Goal: Transaction & Acquisition: Purchase product/service

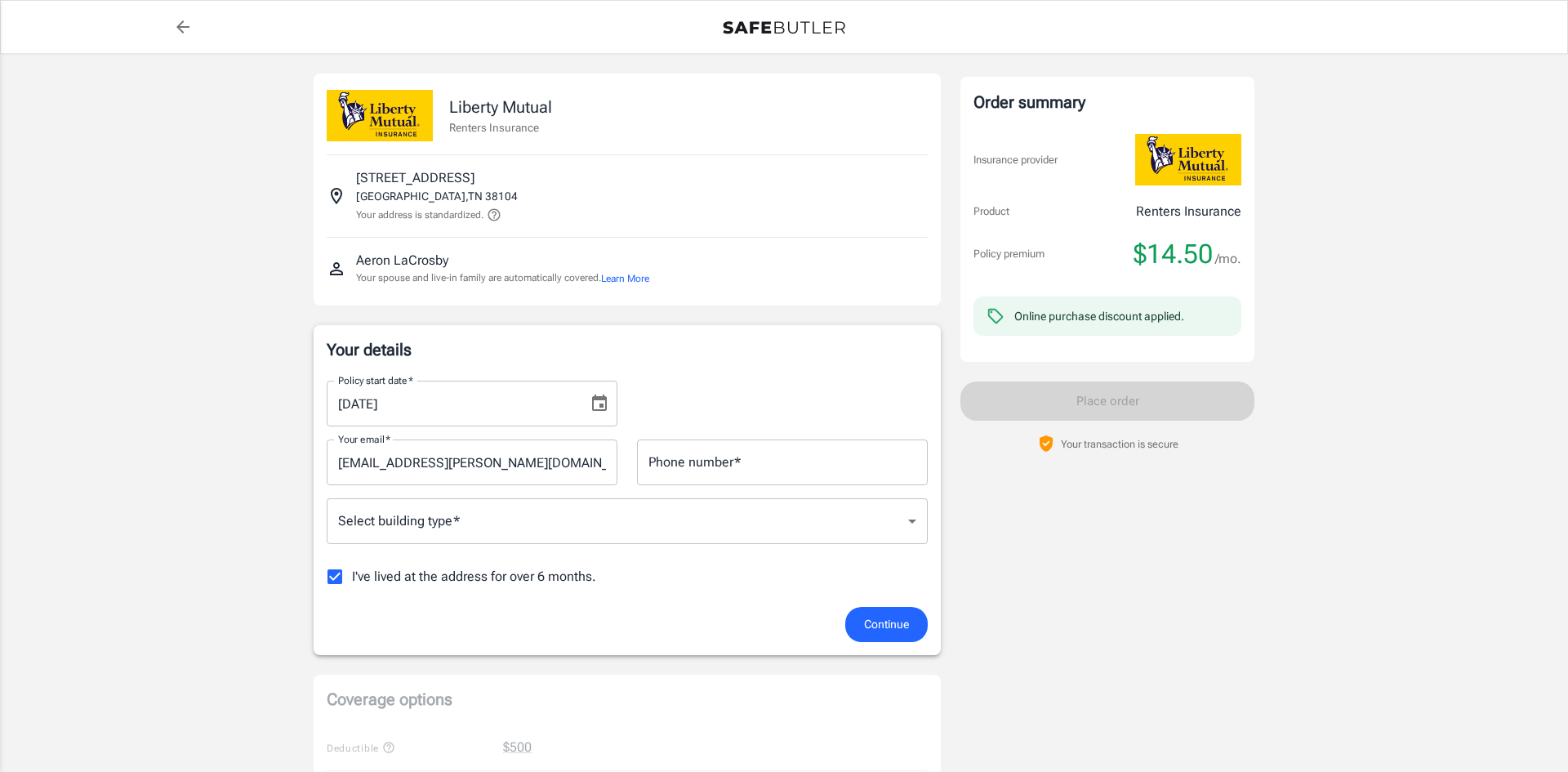
click at [813, 534] on body "Policy premium $ 14.50 /mo Liberty Mutual Renters Insurance [STREET_ADDRESS] Yo…" at bounding box center [784, 772] width 1568 height 1545
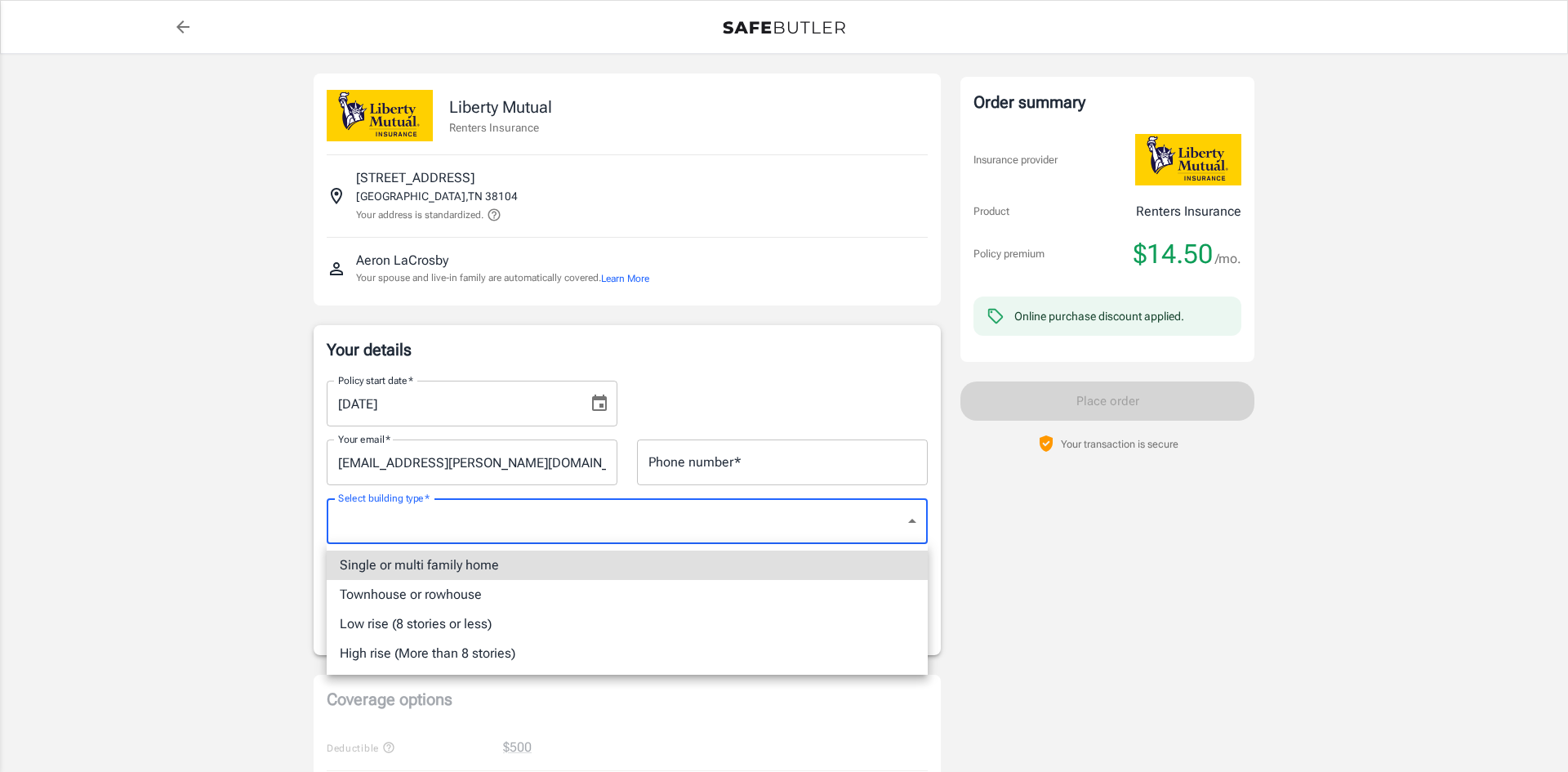
click at [502, 595] on li "Townhouse or rowhouse" at bounding box center [627, 595] width 601 height 29
type input "townhouse"
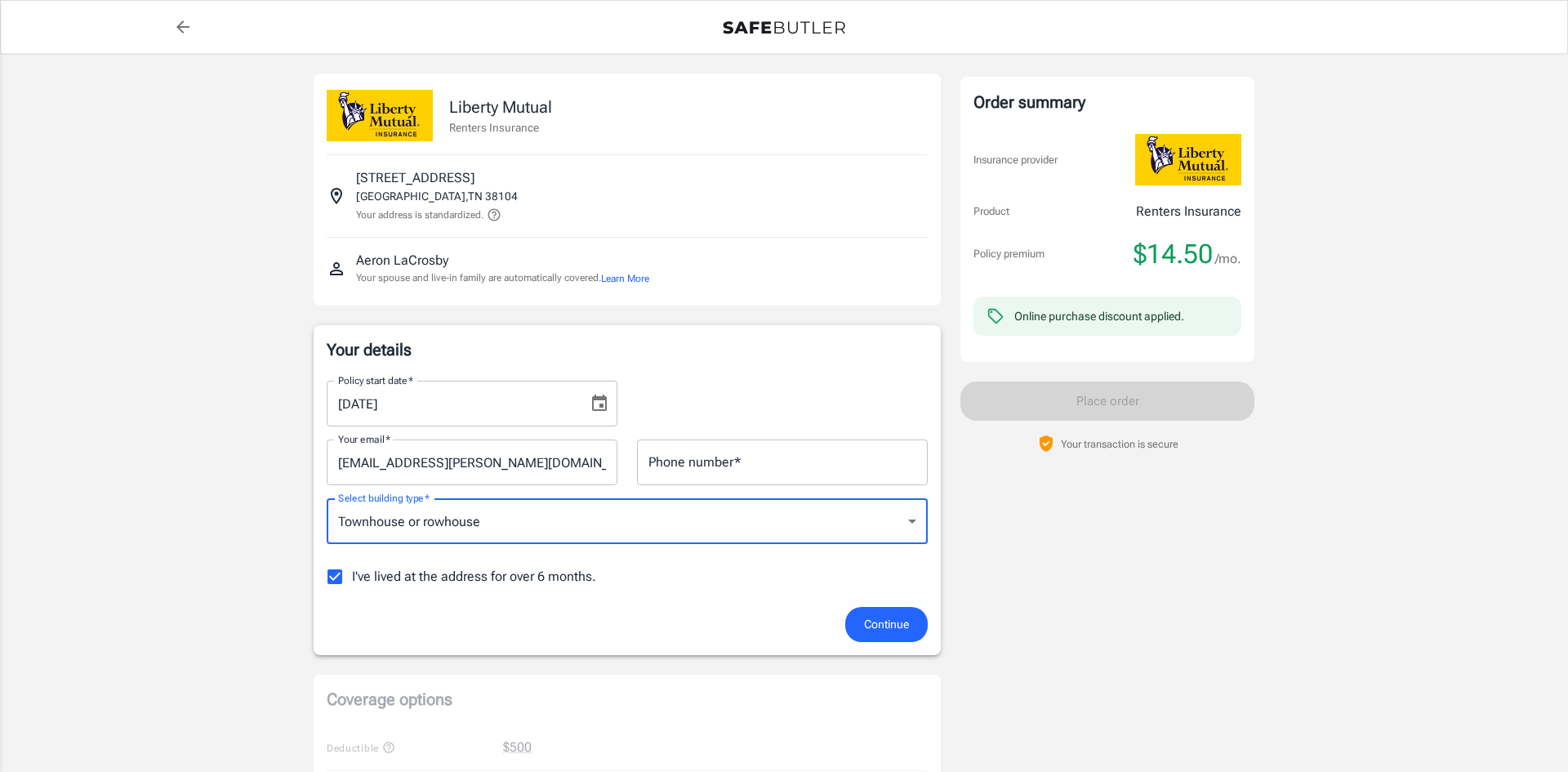
click at [731, 469] on div "Phone number   * Phone number   *" at bounding box center [783, 462] width 291 height 46
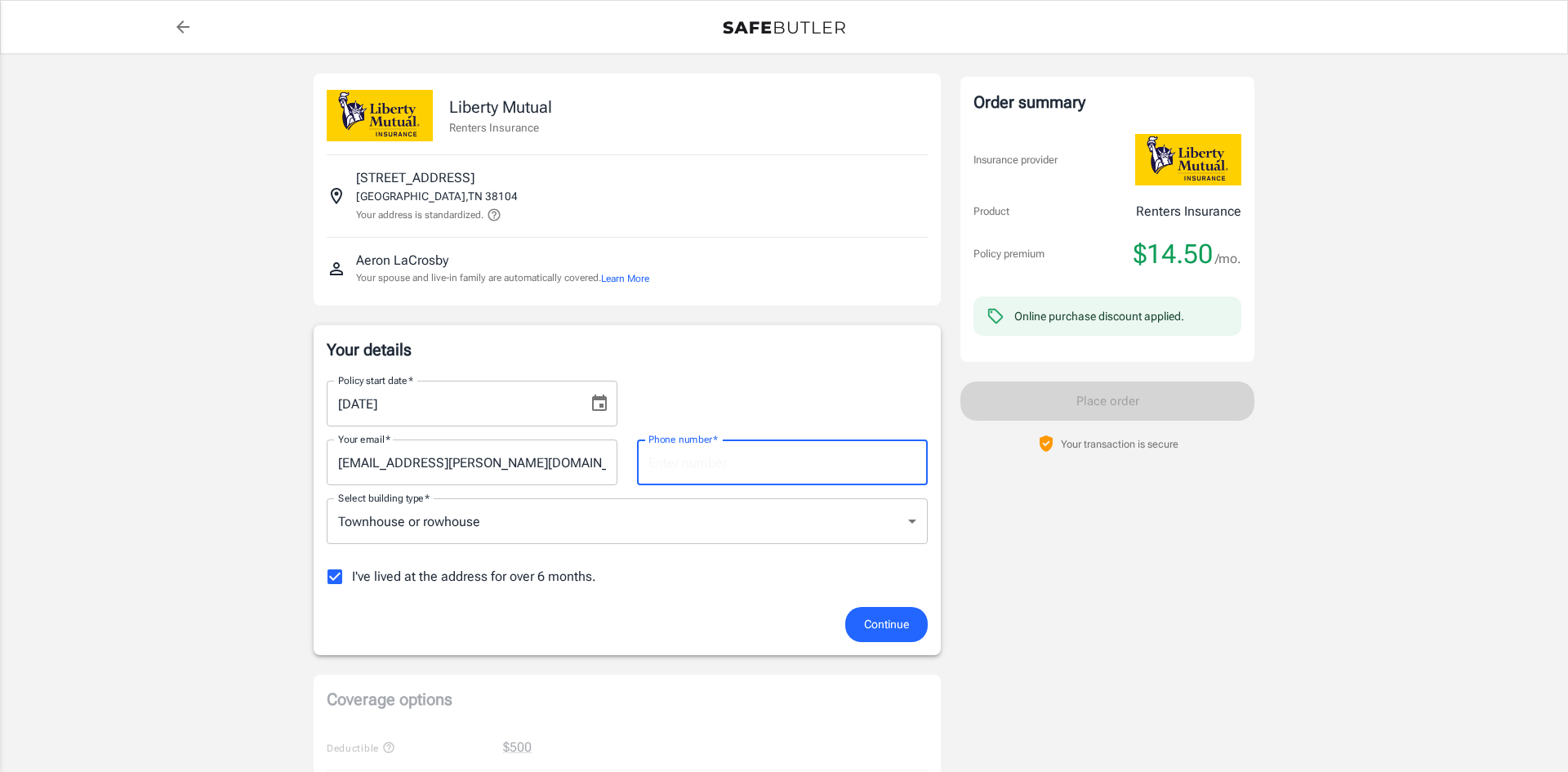
type input "7206901468"
type input "townhouse"
click at [897, 622] on span "Continue" at bounding box center [887, 625] width 45 height 21
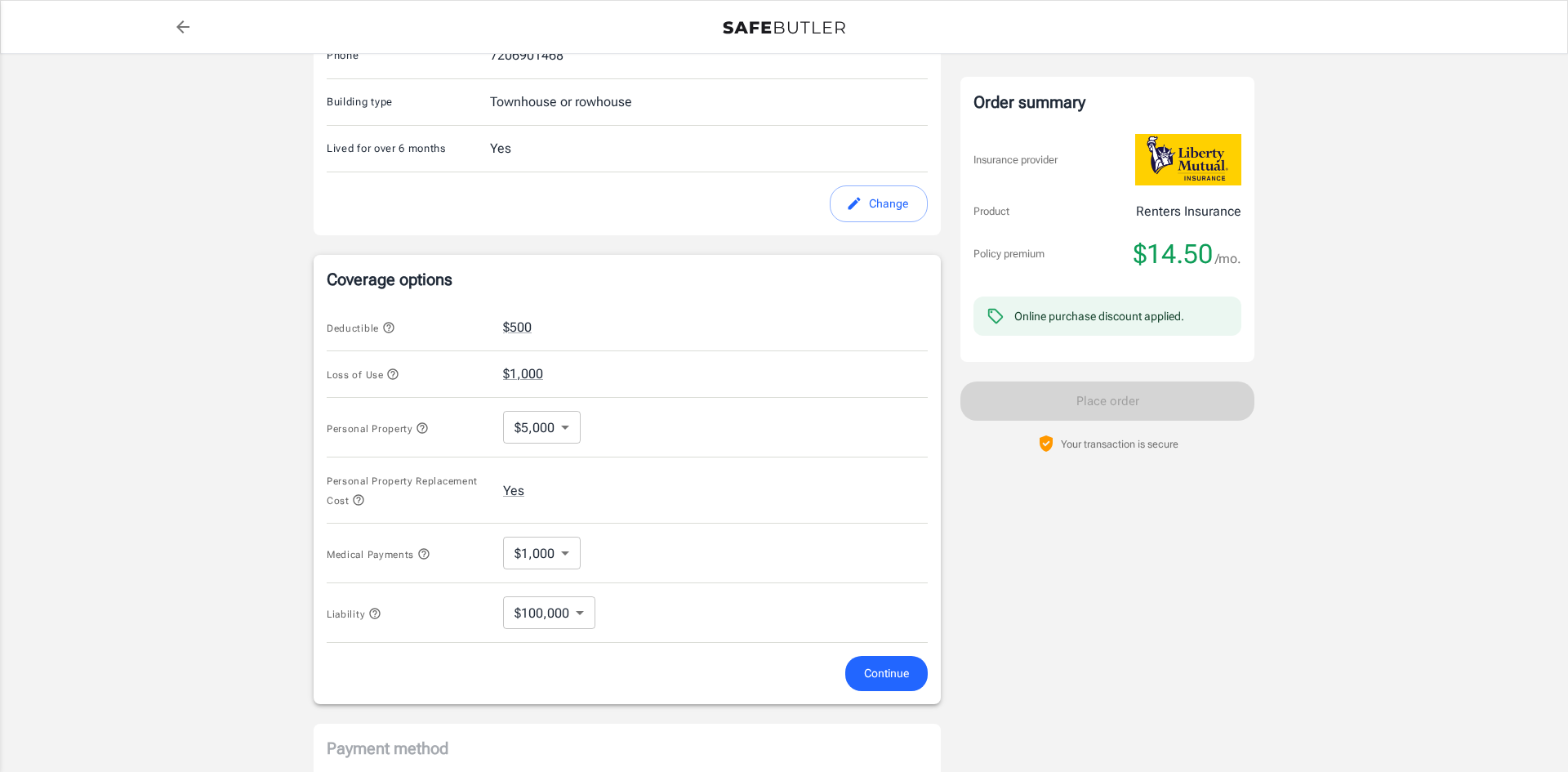
scroll to position [527, 0]
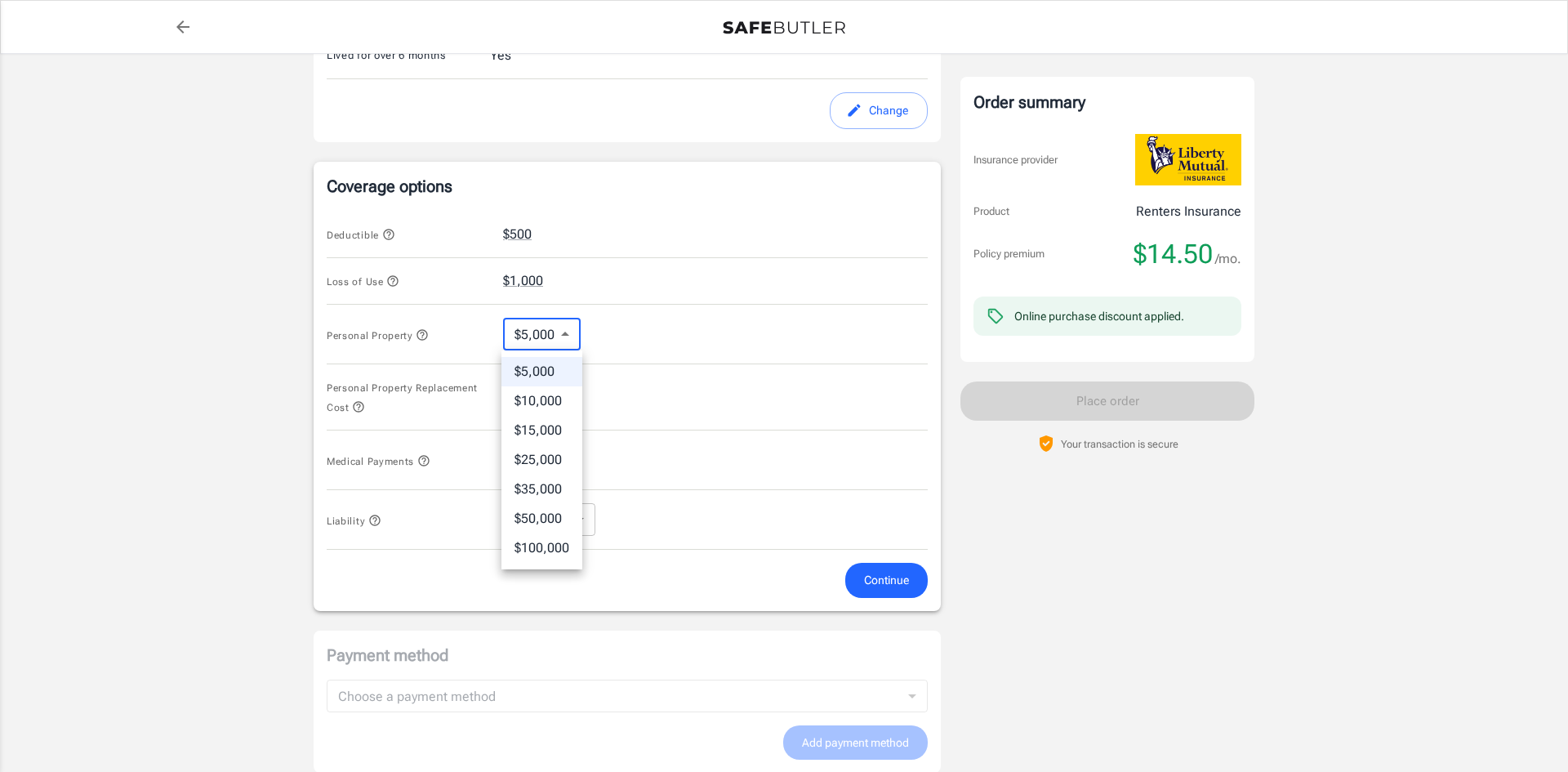
click at [569, 332] on body "Policy premium $ 14.50 /mo Liberty Mutual Renters Insurance 1160 JEFFERSON AVE …" at bounding box center [784, 252] width 1568 height 1560
click at [561, 402] on li "$10,000" at bounding box center [542, 401] width 81 height 29
type input "10000"
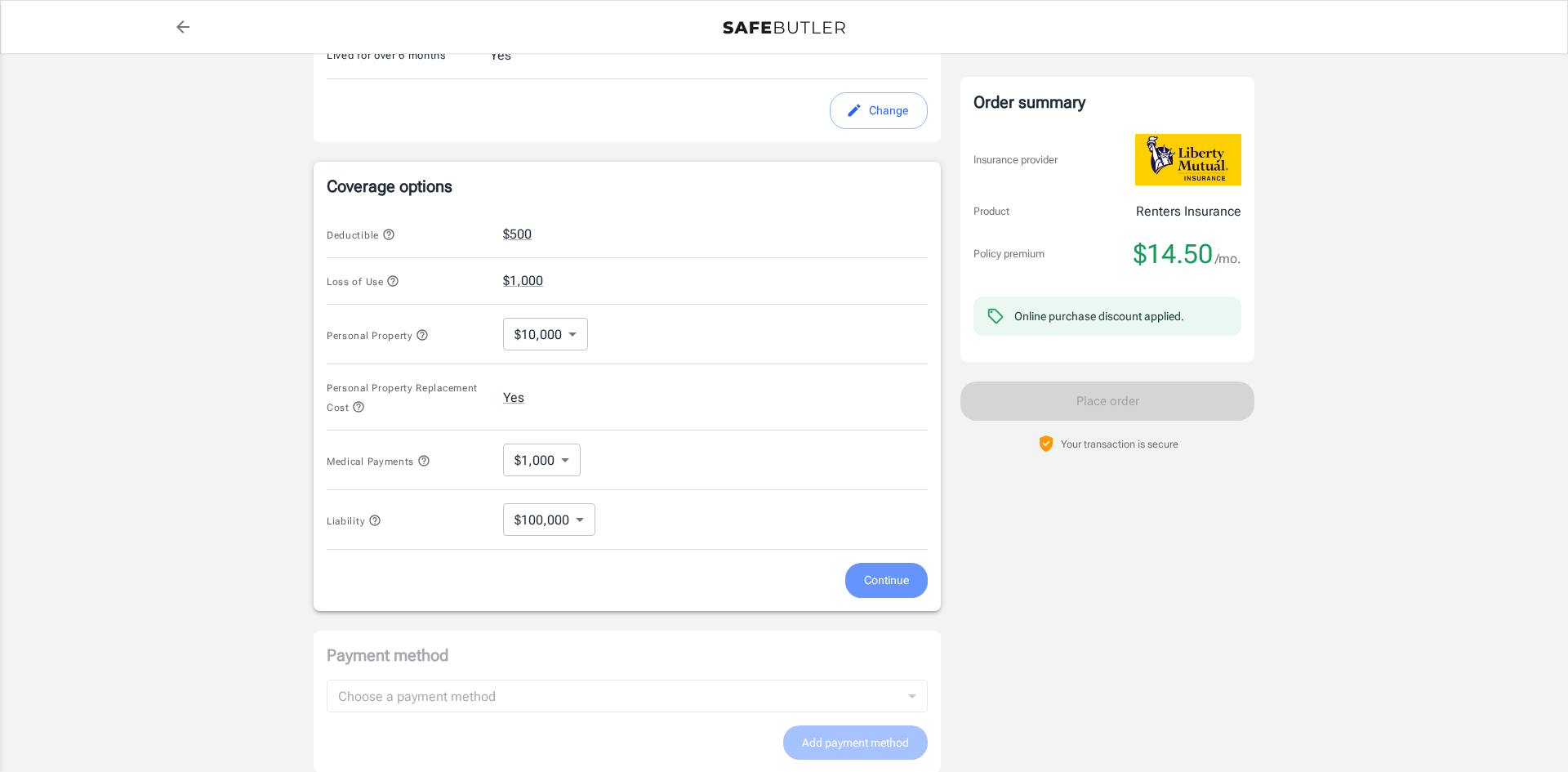
click at [888, 578] on span "Continue" at bounding box center [887, 581] width 45 height 21
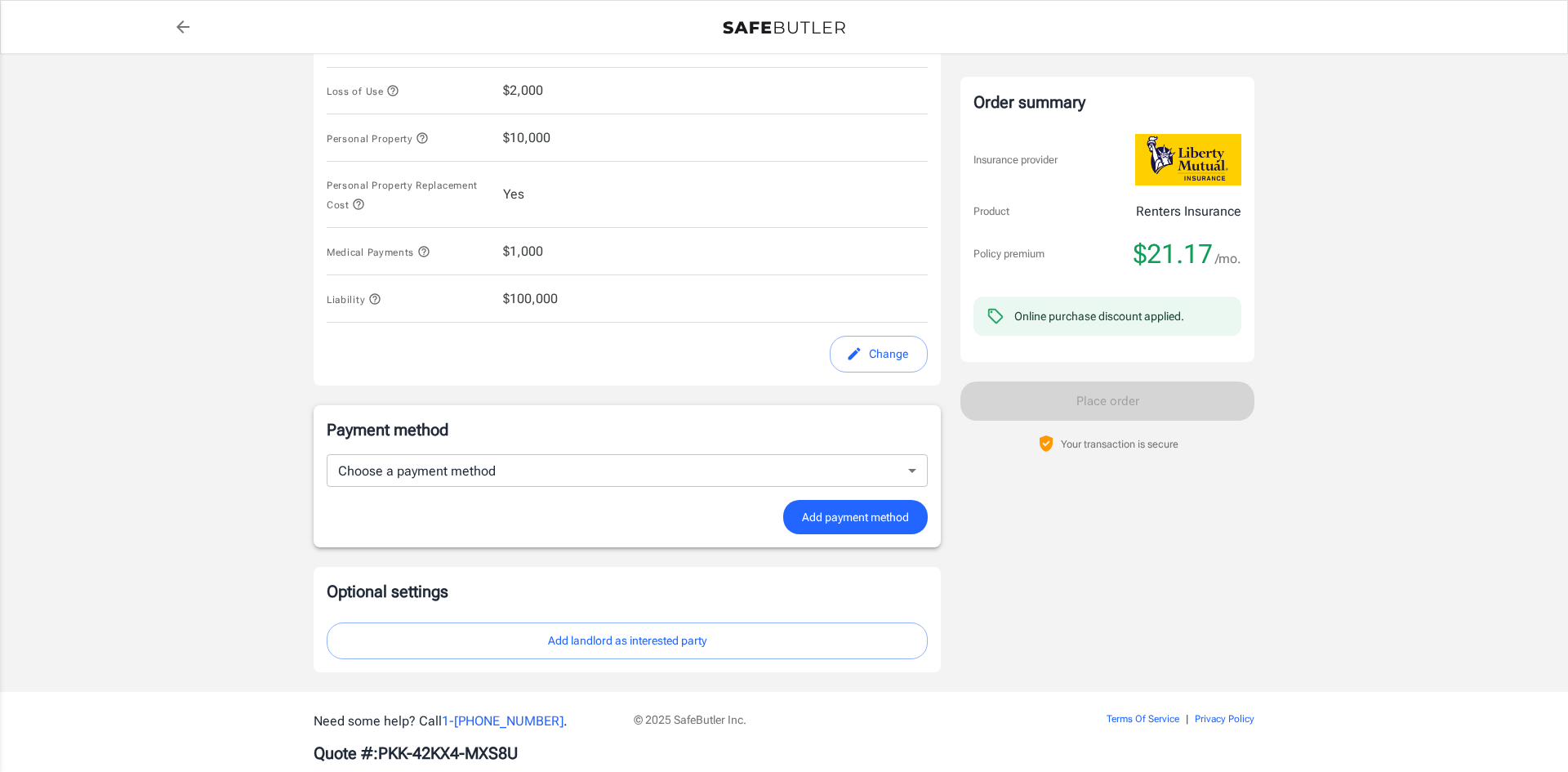
scroll to position [635, 0]
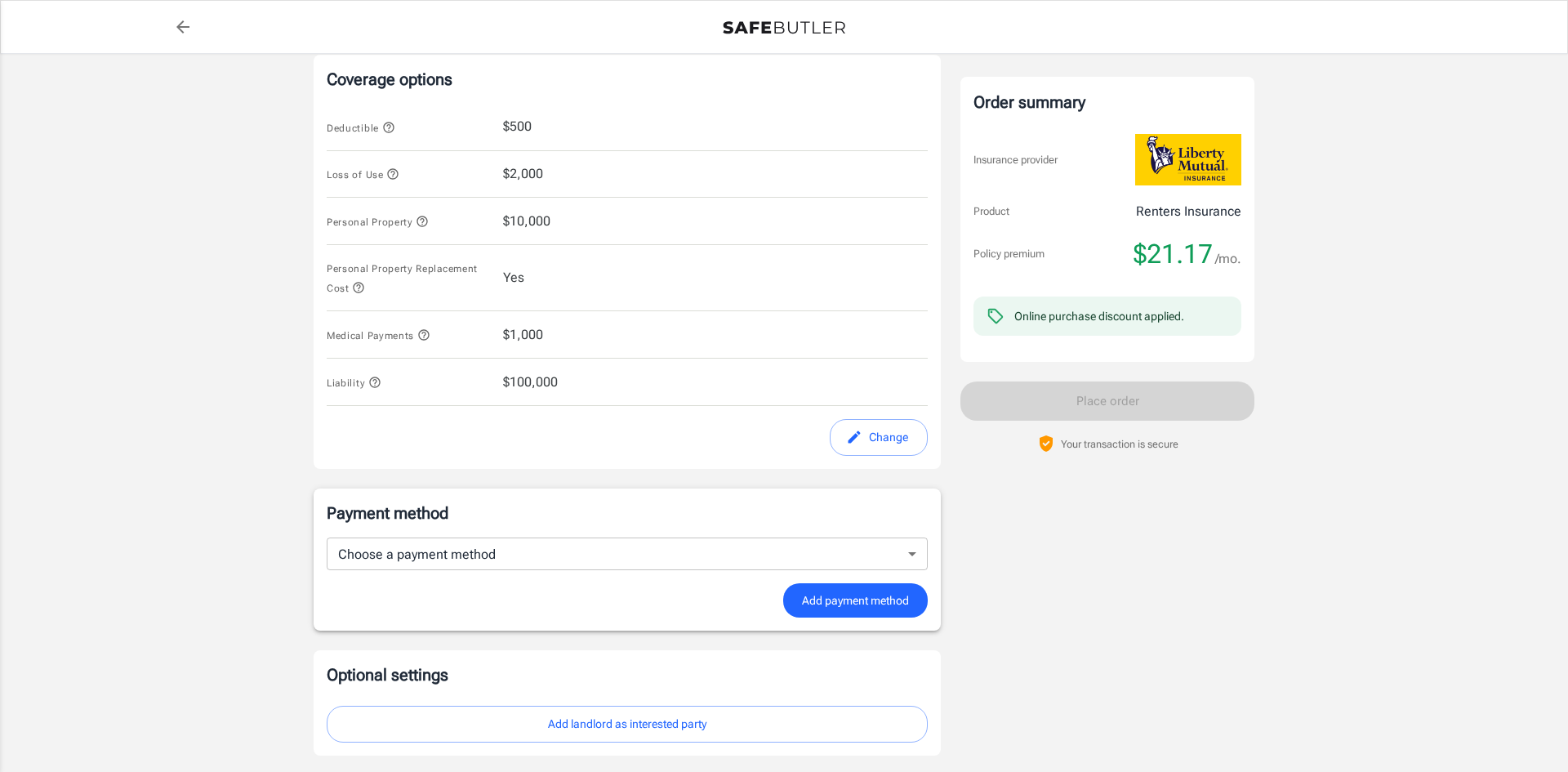
click at [550, 227] on span "$10,000" at bounding box center [526, 221] width 47 height 20
click at [560, 223] on div "Personal Property $10,000" at bounding box center [627, 221] width 601 height 47
click at [868, 443] on button "Change" at bounding box center [879, 437] width 98 height 37
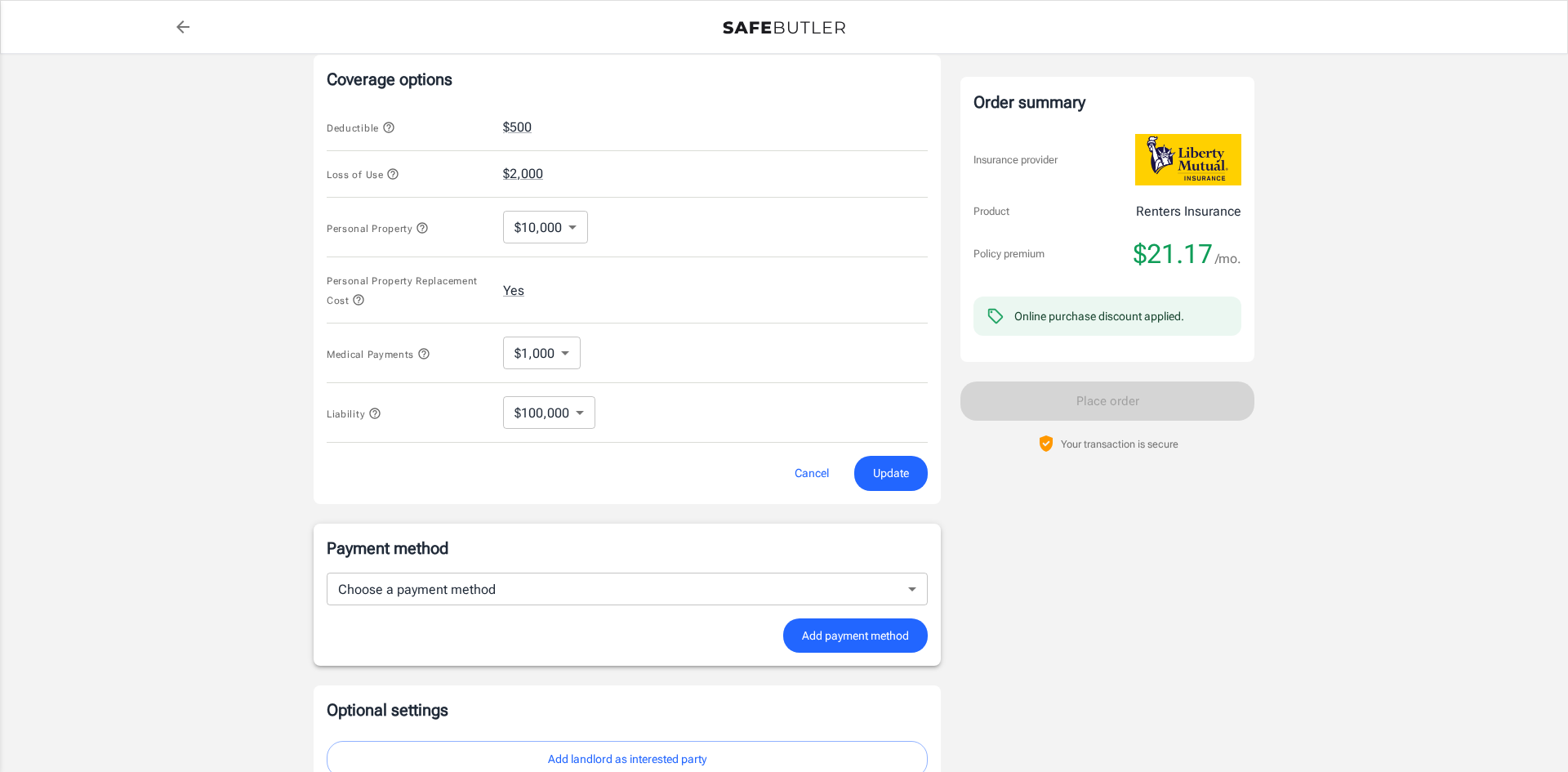
click at [584, 416] on body "Policy premium $ 21.17 /mo Liberty Mutual Renters Insurance 1160 JEFFERSON AVE …" at bounding box center [784, 145] width 1568 height 1560
click at [584, 416] on div at bounding box center [784, 386] width 1568 height 772
click at [562, 358] on body "Policy premium $ 21.17 /mo Liberty Mutual Renters Insurance 1160 JEFFERSON AVE …" at bounding box center [784, 145] width 1568 height 1560
click at [537, 179] on div at bounding box center [784, 386] width 1568 height 772
click at [572, 228] on body "Policy premium $ 21.17 /mo Liberty Mutual Renters Insurance 1160 JEFFERSON AVE …" at bounding box center [784, 145] width 1568 height 1560
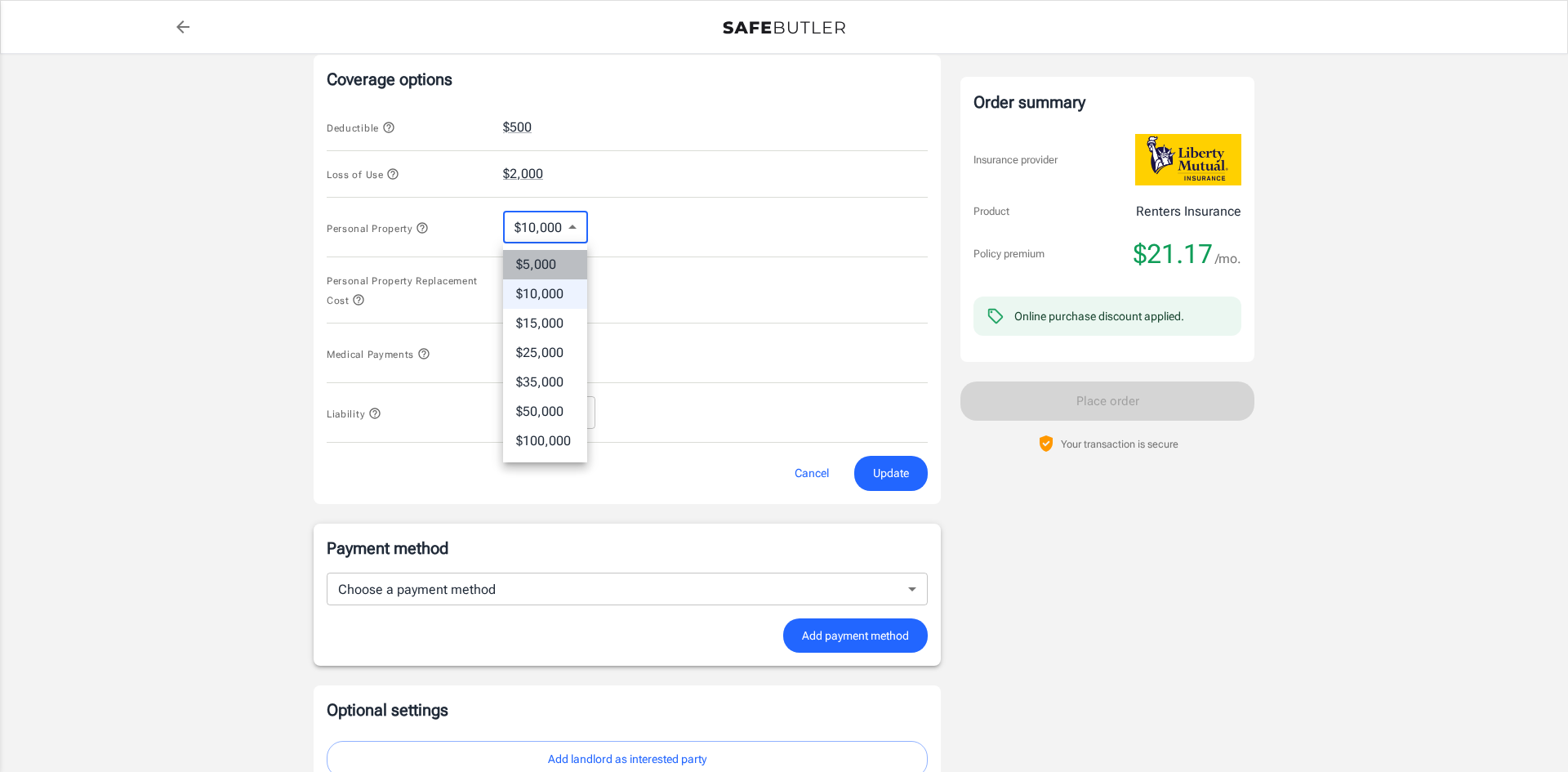
click at [564, 260] on li "$5,000" at bounding box center [545, 265] width 84 height 29
type input "5000"
